Goal: Information Seeking & Learning: Check status

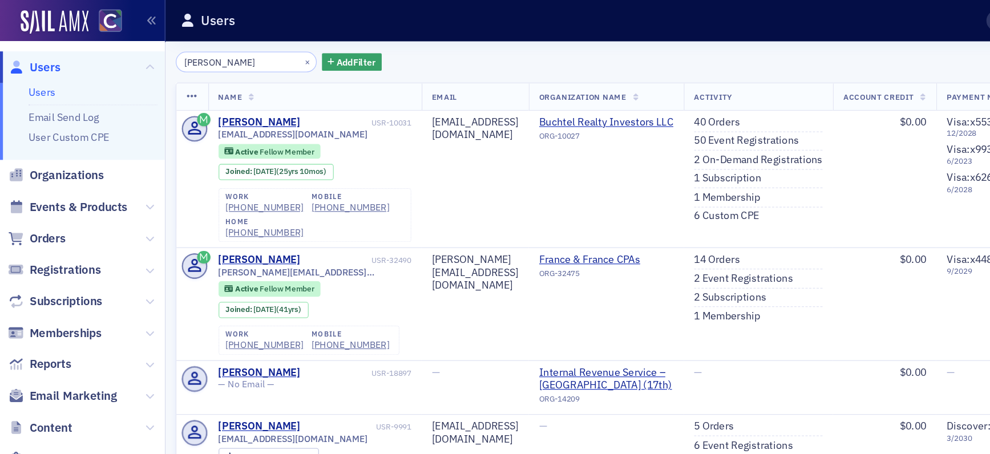
scroll to position [0, 198]
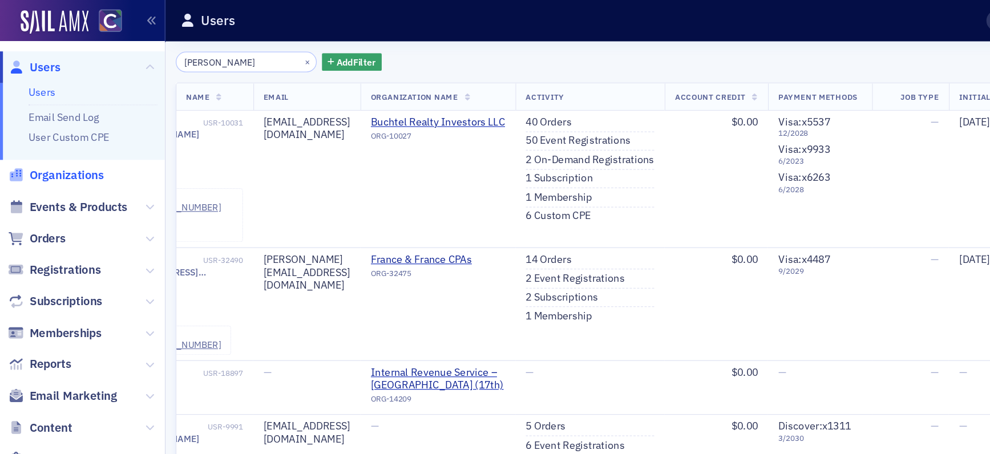
drag, startPoint x: 50, startPoint y: 132, endPoint x: 45, endPoint y: 142, distance: 10.5
click at [50, 132] on span "Organizations" at bounding box center [52, 136] width 58 height 13
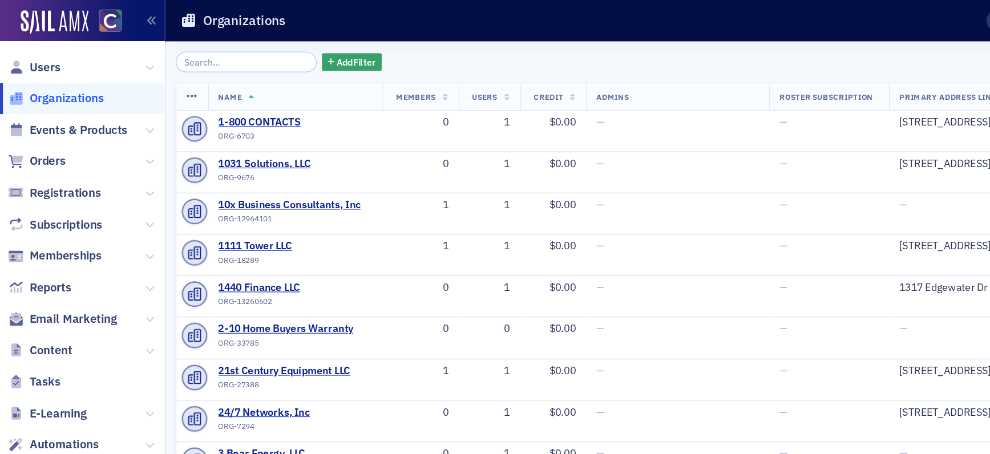
click at [172, 47] on input "search" at bounding box center [190, 48] width 109 height 16
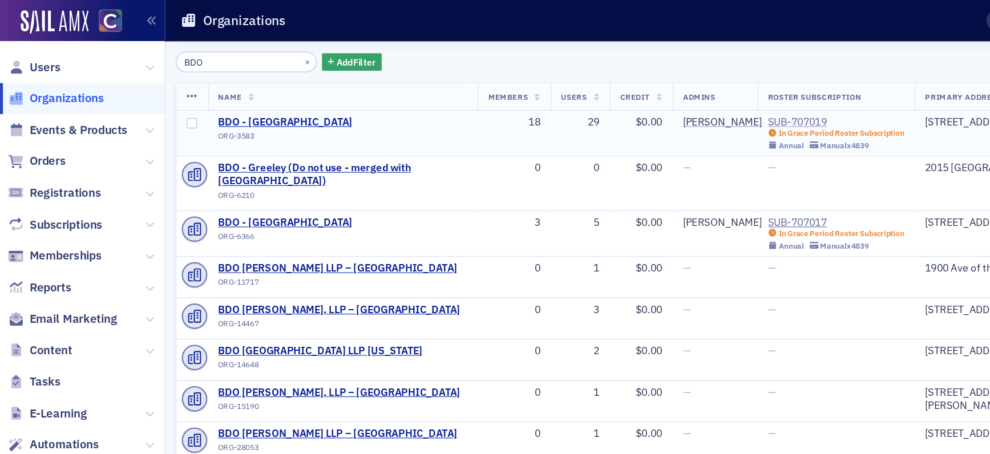
type input "BDO"
click at [626, 95] on div "SUB-707019" at bounding box center [646, 95] width 106 height 10
drag, startPoint x: 564, startPoint y: 94, endPoint x: 553, endPoint y: 88, distance: 11.7
click at [564, 94] on div "[PERSON_NAME]" at bounding box center [558, 95] width 61 height 10
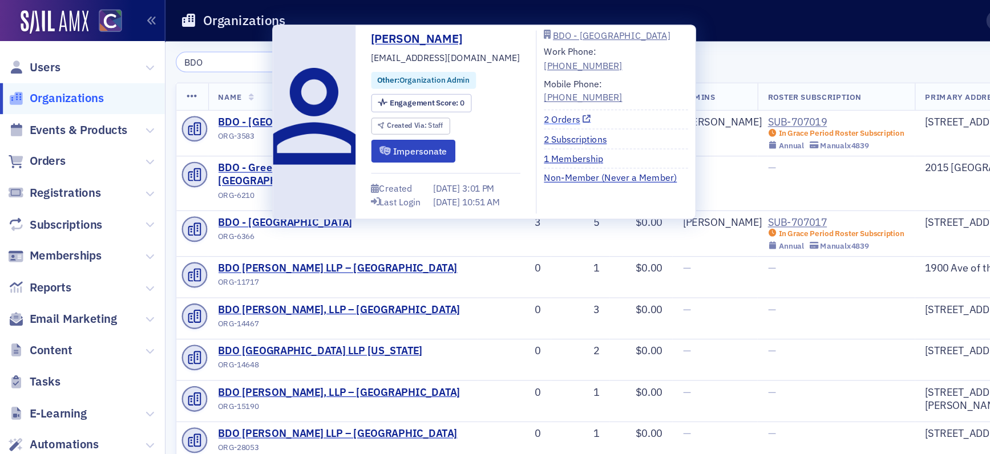
click at [440, 93] on link "2 Orders" at bounding box center [439, 92] width 37 height 10
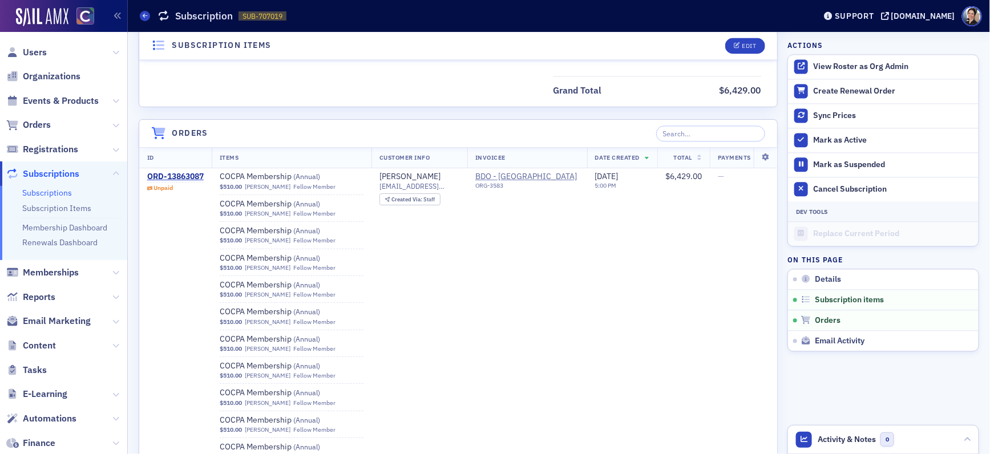
scroll to position [1001, 0]
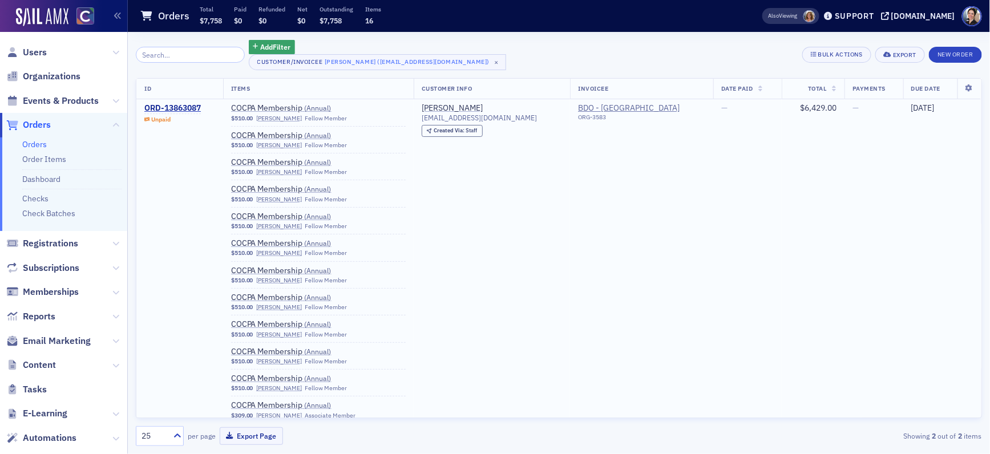
scroll to position [114, 0]
